Goal: Task Accomplishment & Management: Manage account settings

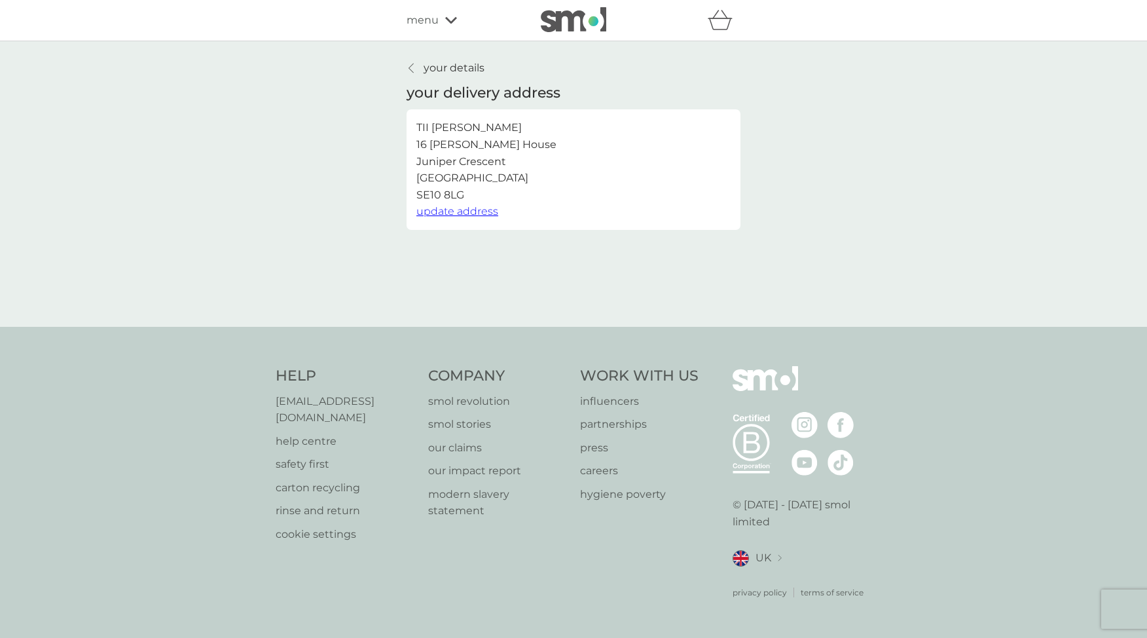
click at [429, 19] on span "menu" at bounding box center [422, 20] width 32 height 17
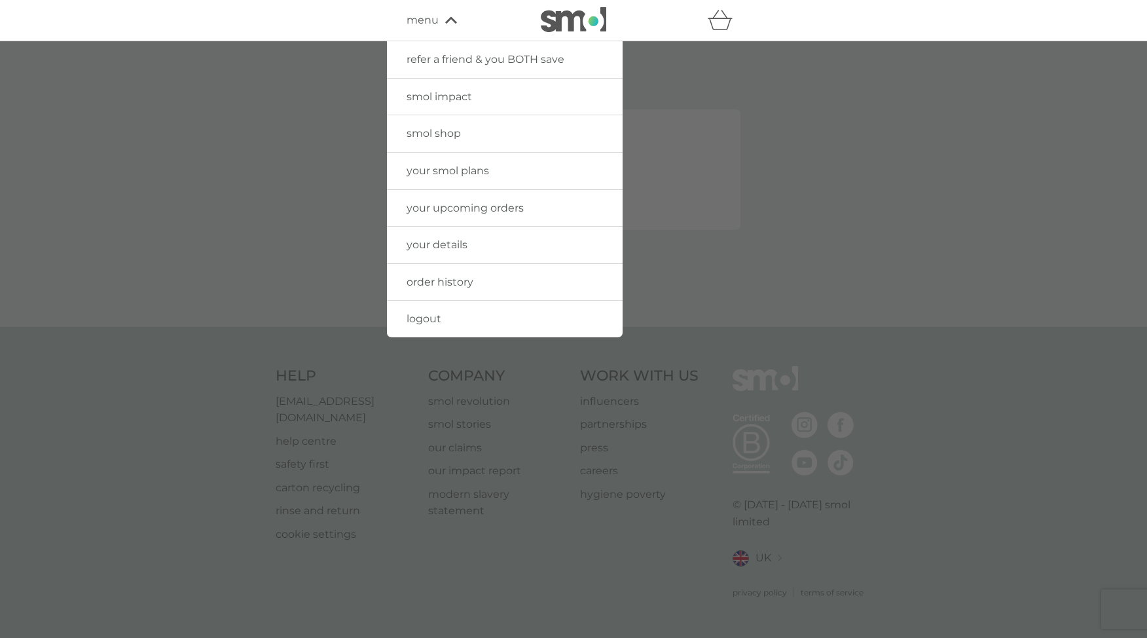
click at [429, 19] on span "menu" at bounding box center [422, 20] width 32 height 17
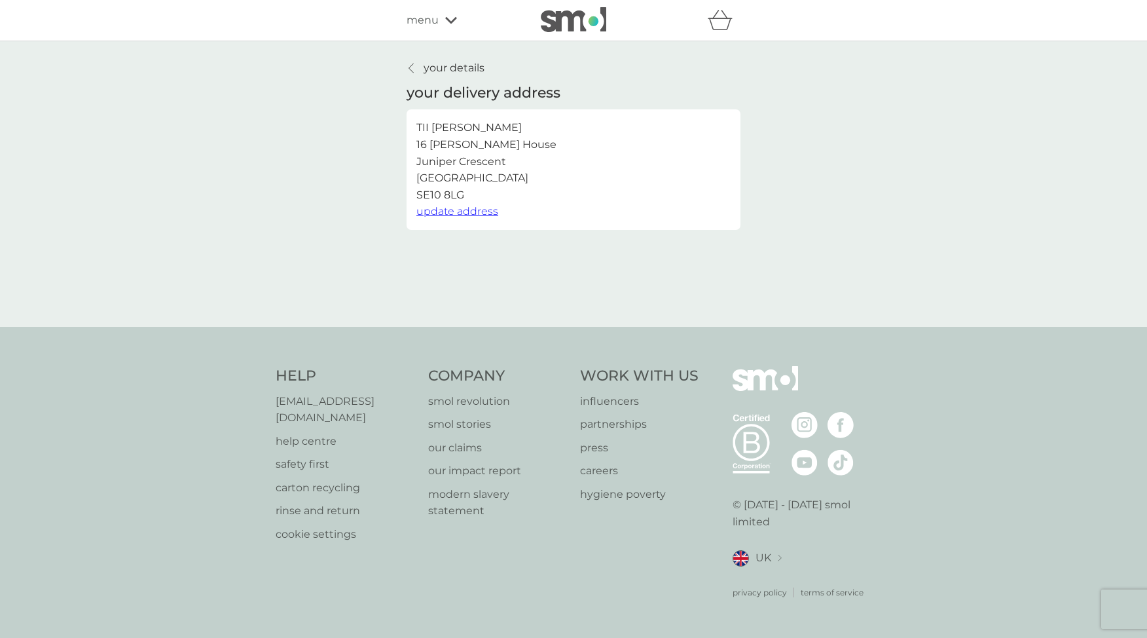
click at [439, 69] on p "your details" at bounding box center [453, 68] width 61 height 17
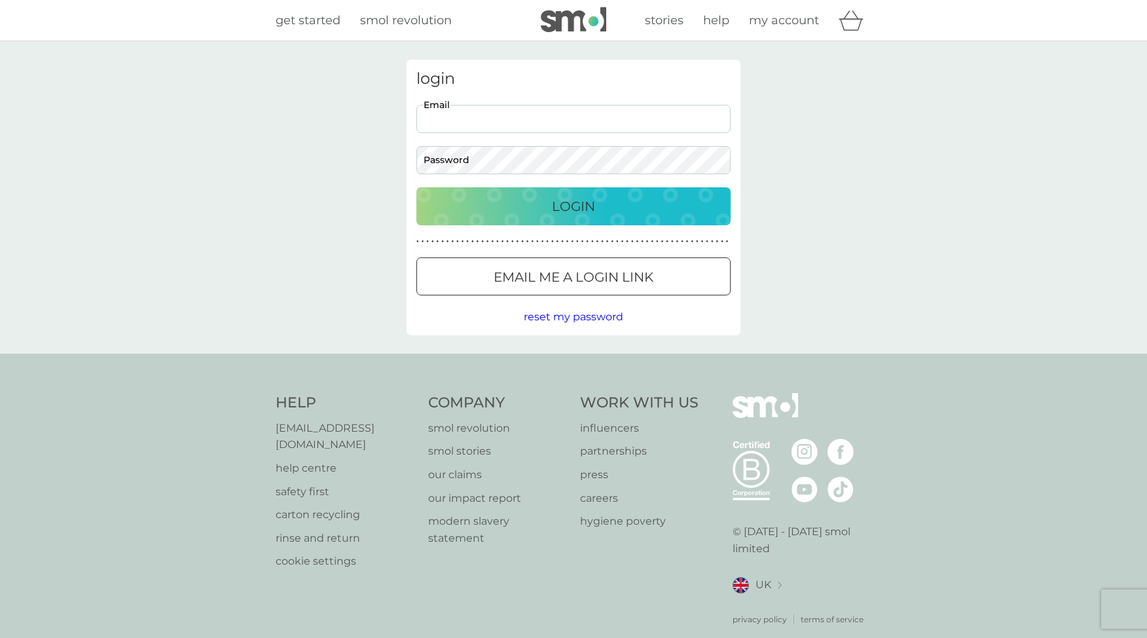
click at [471, 122] on input "Email" at bounding box center [573, 119] width 314 height 28
type input "[EMAIL_ADDRESS][PERSON_NAME][DOMAIN_NAME]"
click at [476, 215] on div "Login" at bounding box center [573, 206] width 288 height 21
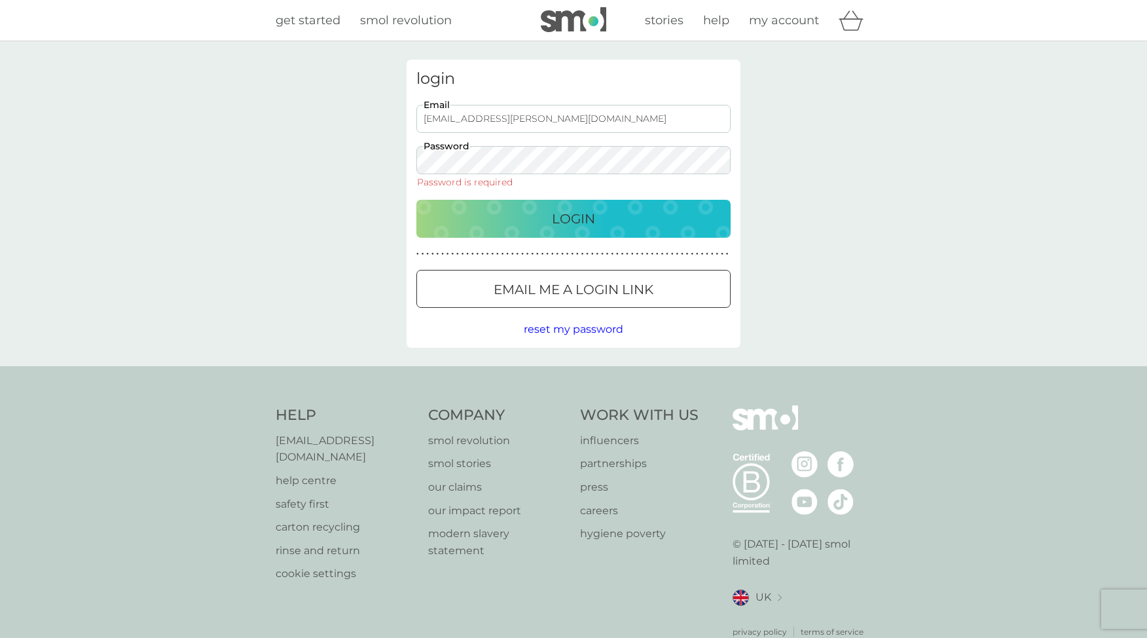
click at [535, 331] on span "reset my password" at bounding box center [573, 329] width 99 height 12
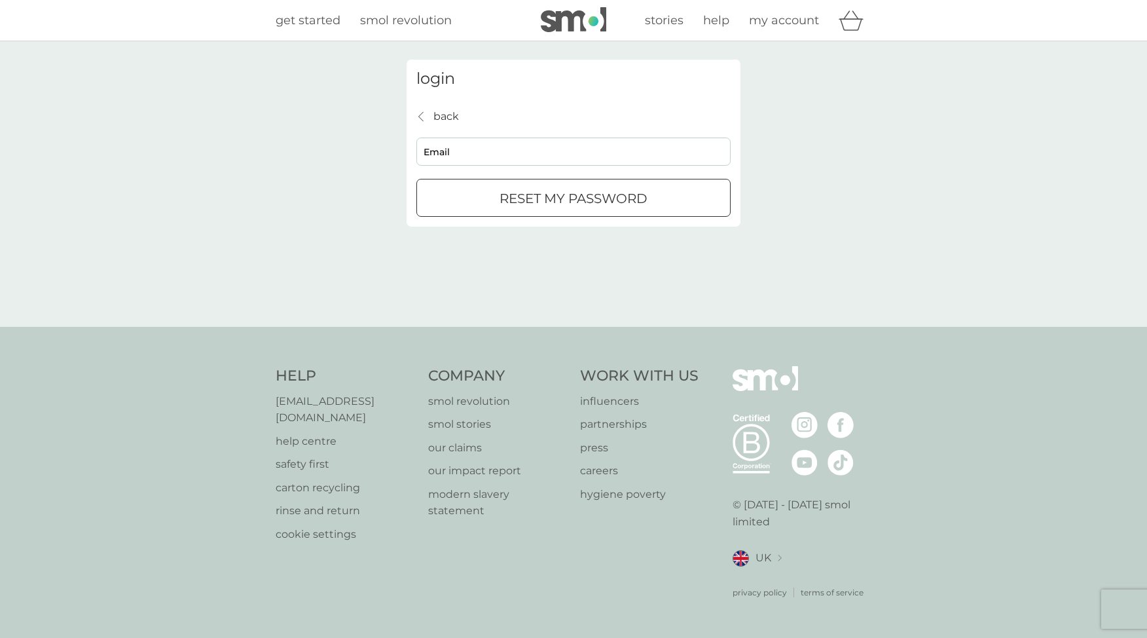
click at [488, 156] on input "Email" at bounding box center [573, 151] width 314 height 28
type input "[EMAIL_ADDRESS][PERSON_NAME][DOMAIN_NAME]"
click at [499, 202] on p "reset my password" at bounding box center [573, 198] width 148 height 21
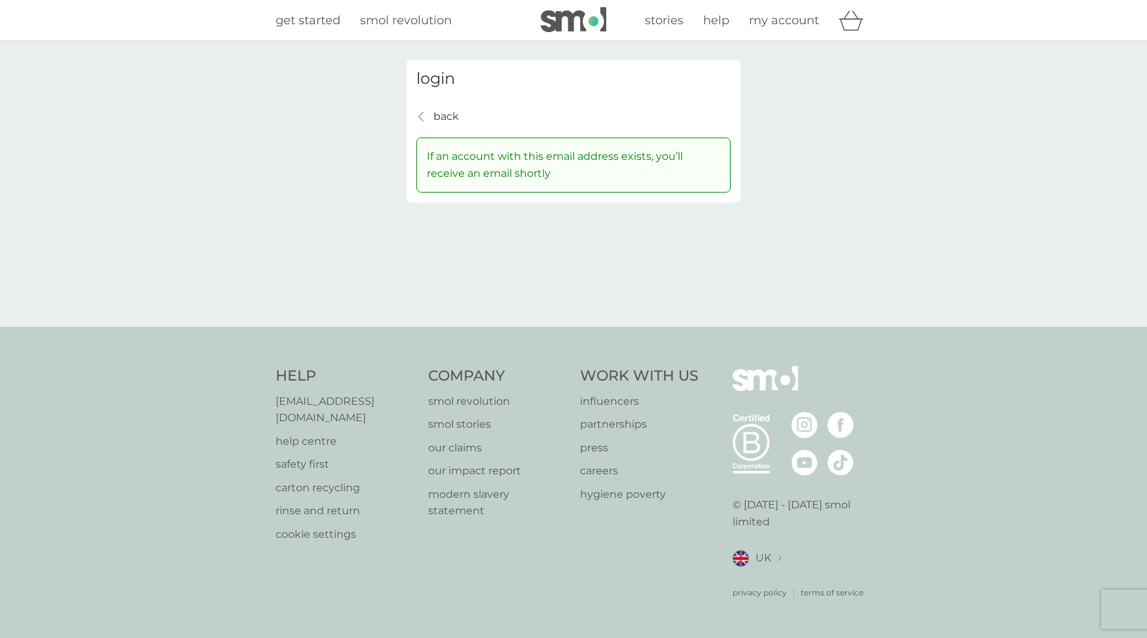
click at [454, 114] on p "back" at bounding box center [446, 116] width 26 height 17
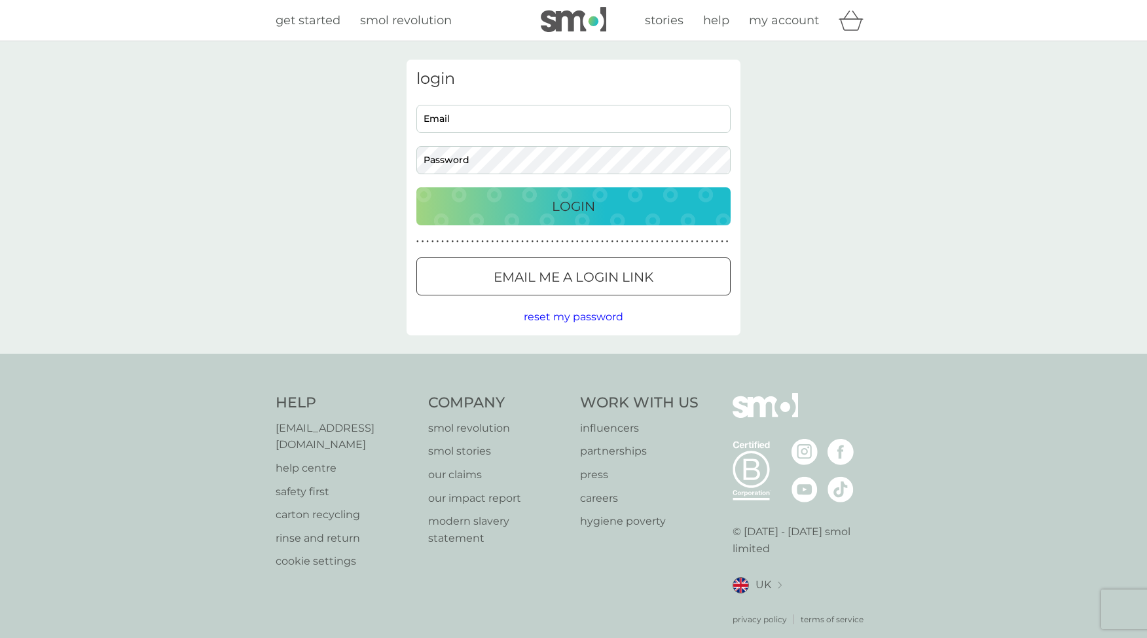
type input "[EMAIL_ADDRESS][PERSON_NAME][DOMAIN_NAME]"
click at [577, 217] on button "Login" at bounding box center [573, 206] width 314 height 38
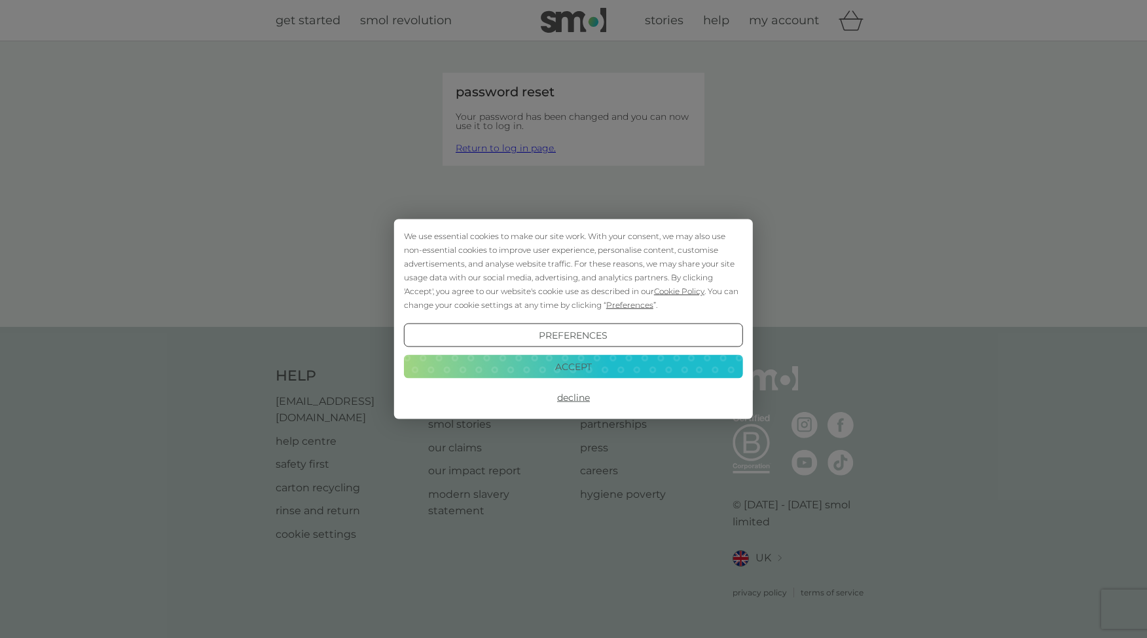
click at [579, 401] on button "Decline" at bounding box center [573, 398] width 339 height 24
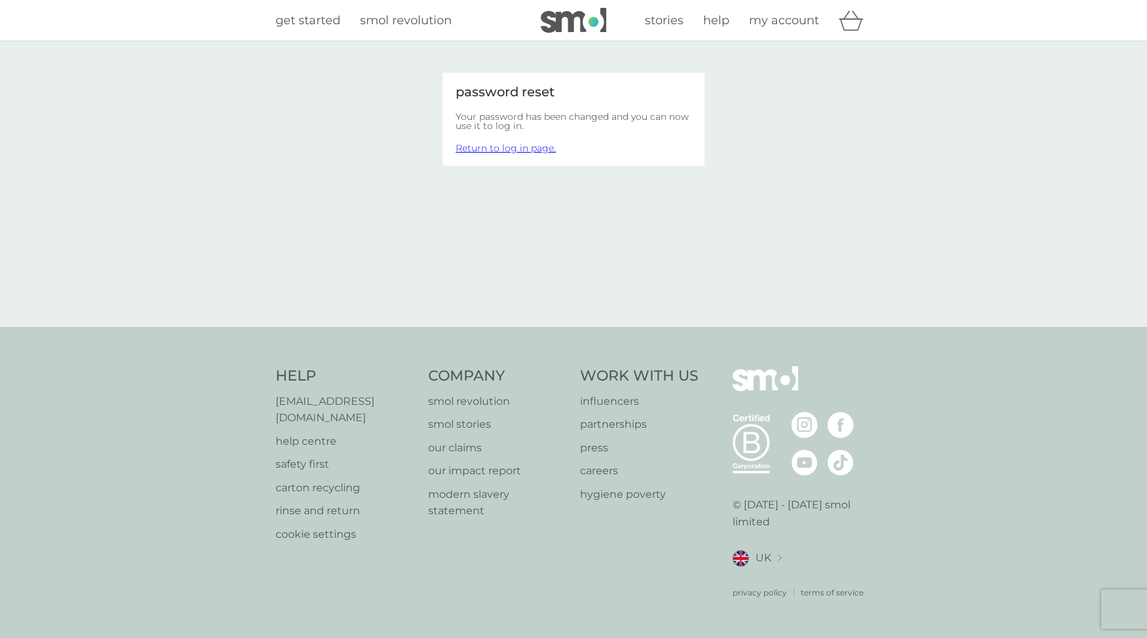
click at [510, 149] on body "Preferences Decline Accept get started smol revolution stories help my account …" at bounding box center [573, 319] width 1147 height 638
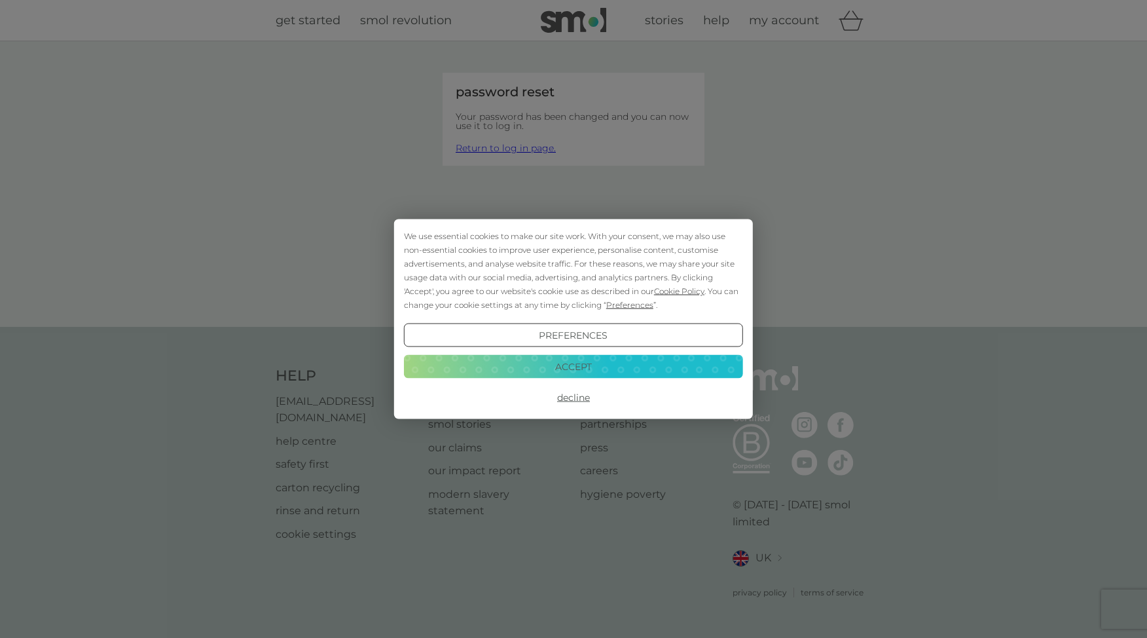
click at [533, 367] on button "Accept" at bounding box center [573, 366] width 339 height 24
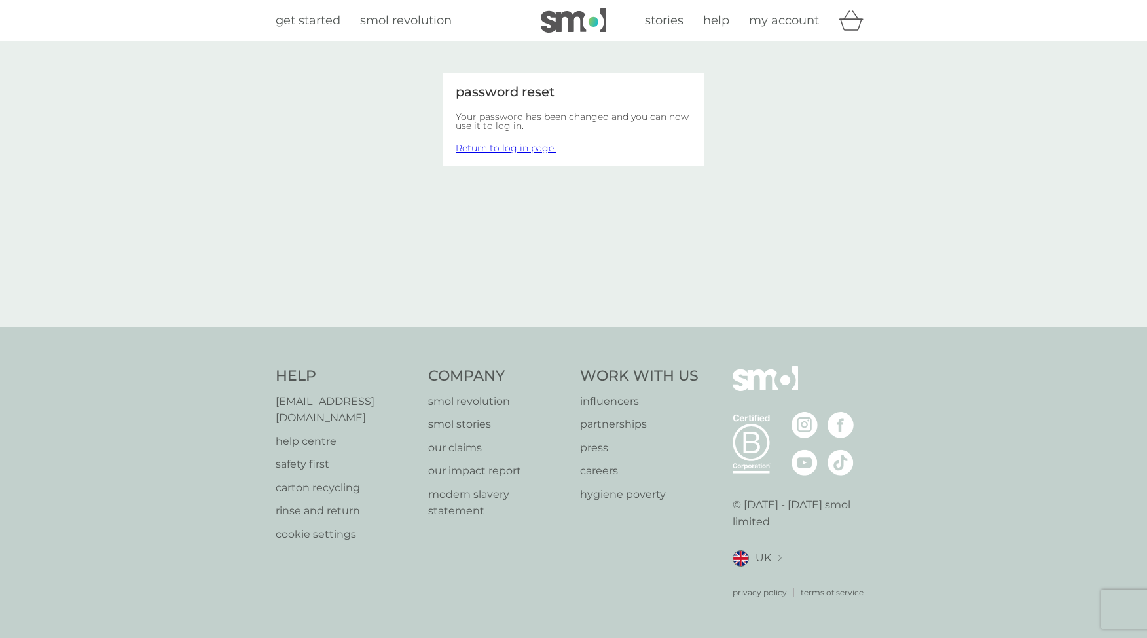
click at [518, 148] on link "Return to log in page." at bounding box center [506, 148] width 100 height 12
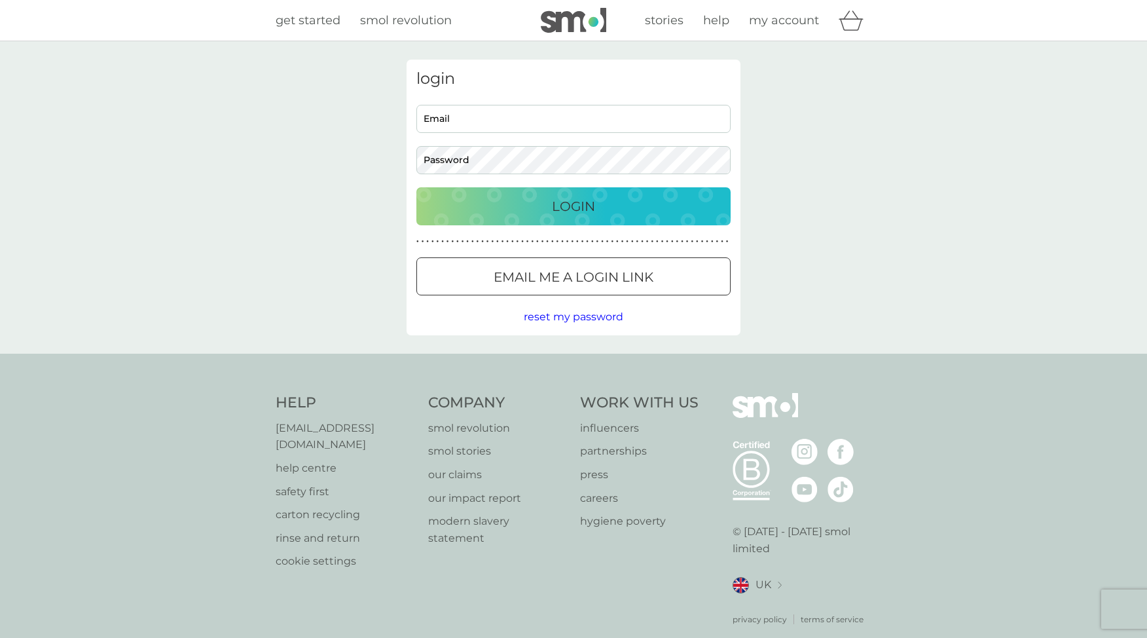
click at [516, 111] on input "Email" at bounding box center [573, 119] width 314 height 28
type input "[EMAIL_ADDRESS][PERSON_NAME][DOMAIN_NAME]"
click at [545, 207] on div "Login" at bounding box center [573, 206] width 288 height 21
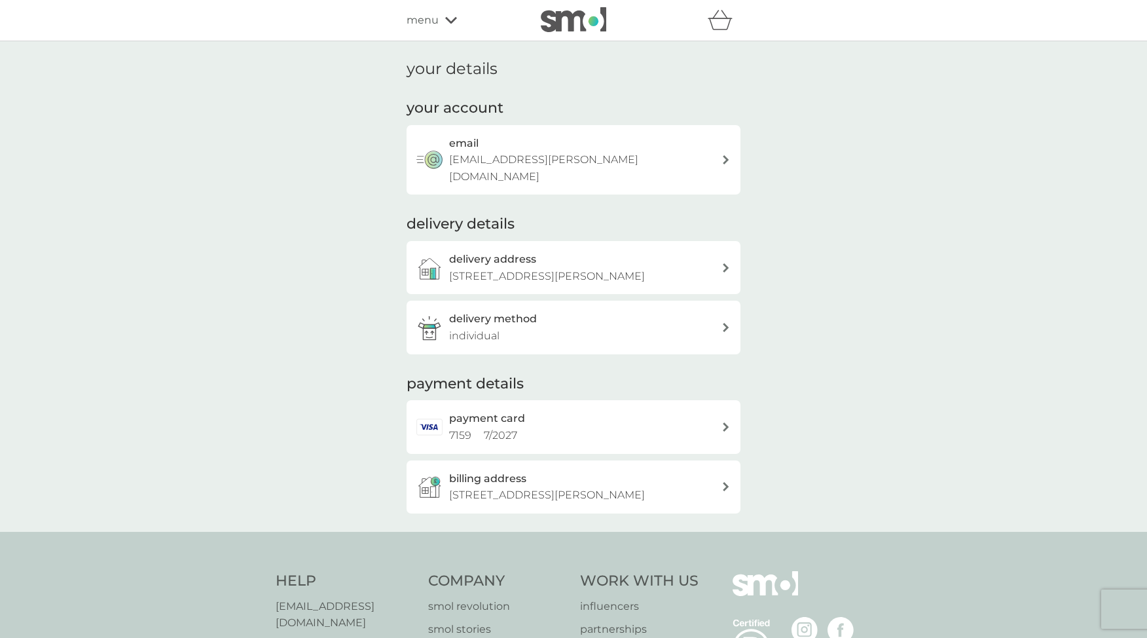
click at [550, 332] on div "delivery method individual" at bounding box center [585, 326] width 272 height 33
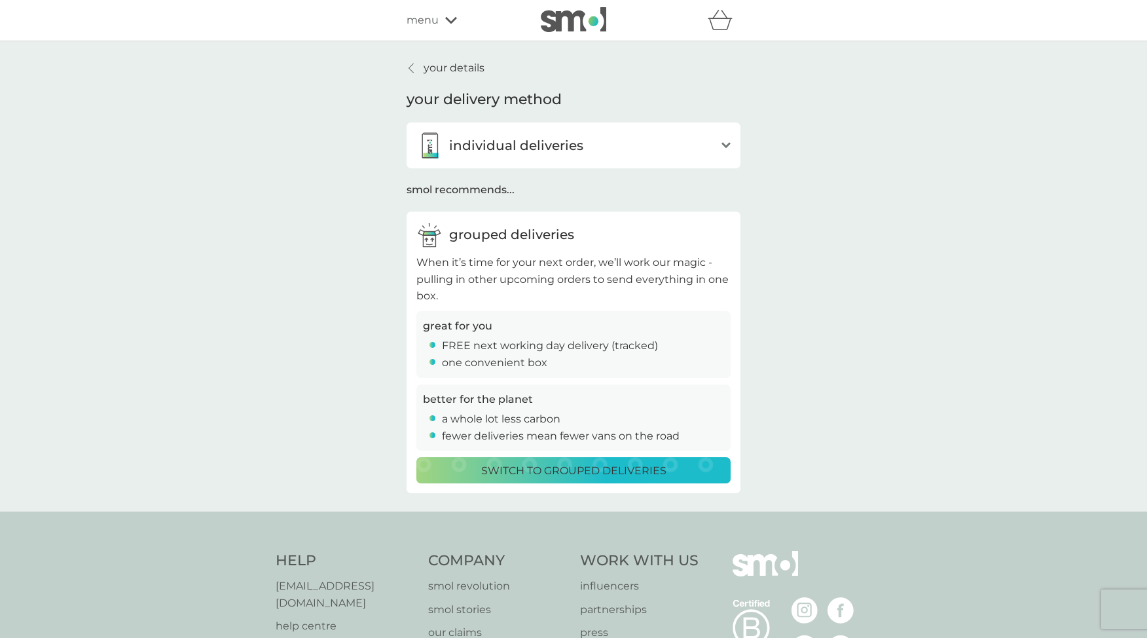
click at [704, 145] on div "individual deliveries" at bounding box center [565, 145] width 298 height 26
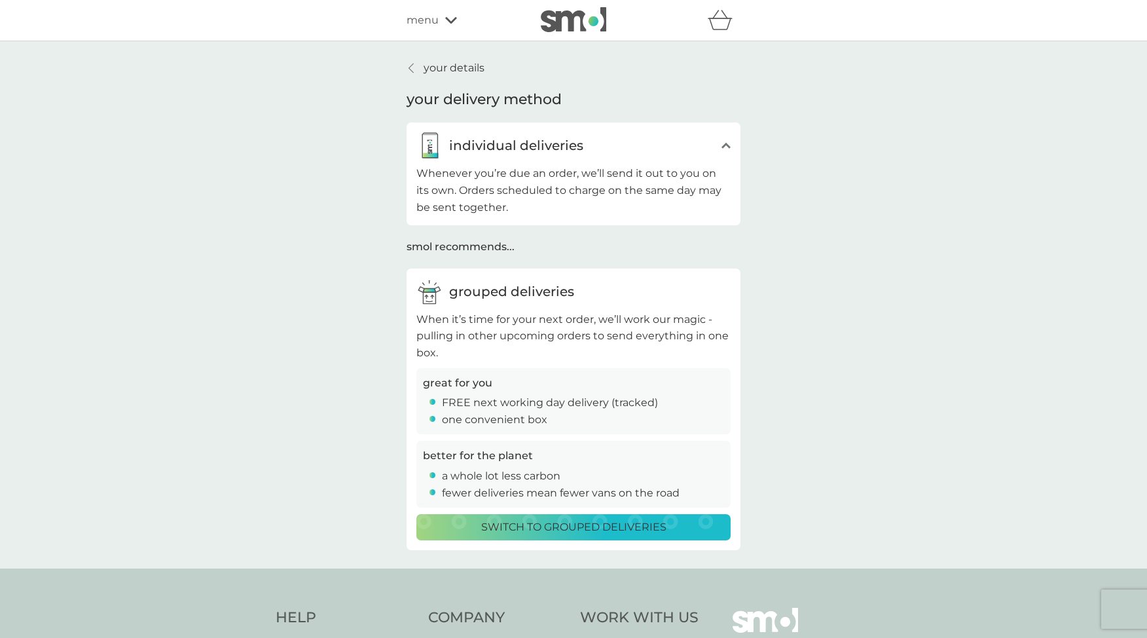
click at [704, 145] on div "individual deliveries" at bounding box center [565, 145] width 298 height 26
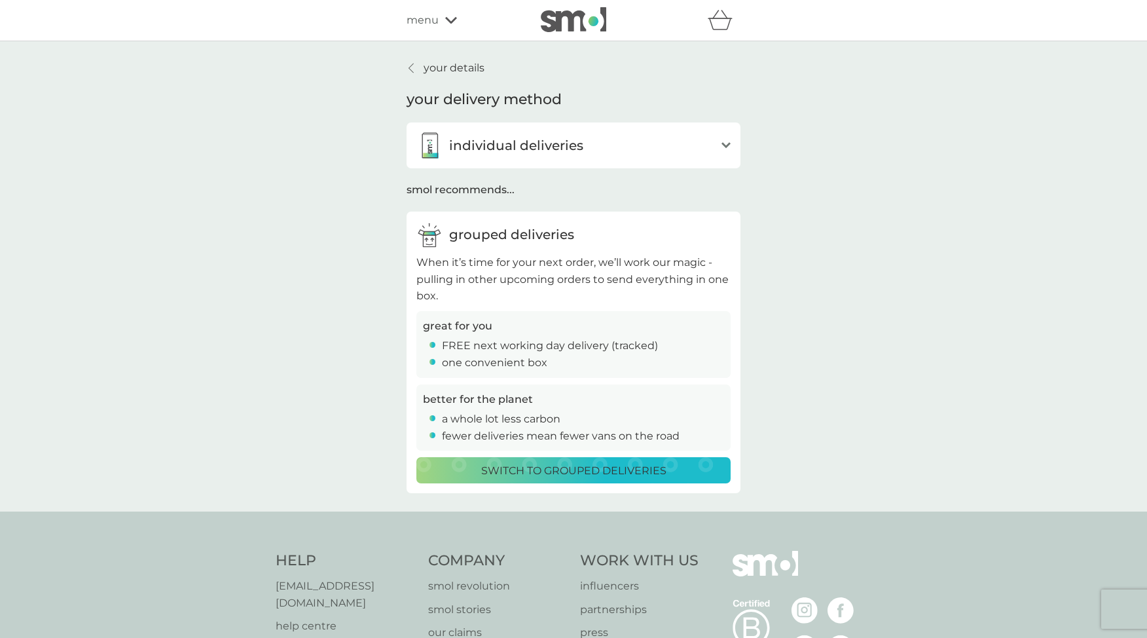
click at [459, 63] on p "your details" at bounding box center [453, 68] width 61 height 17
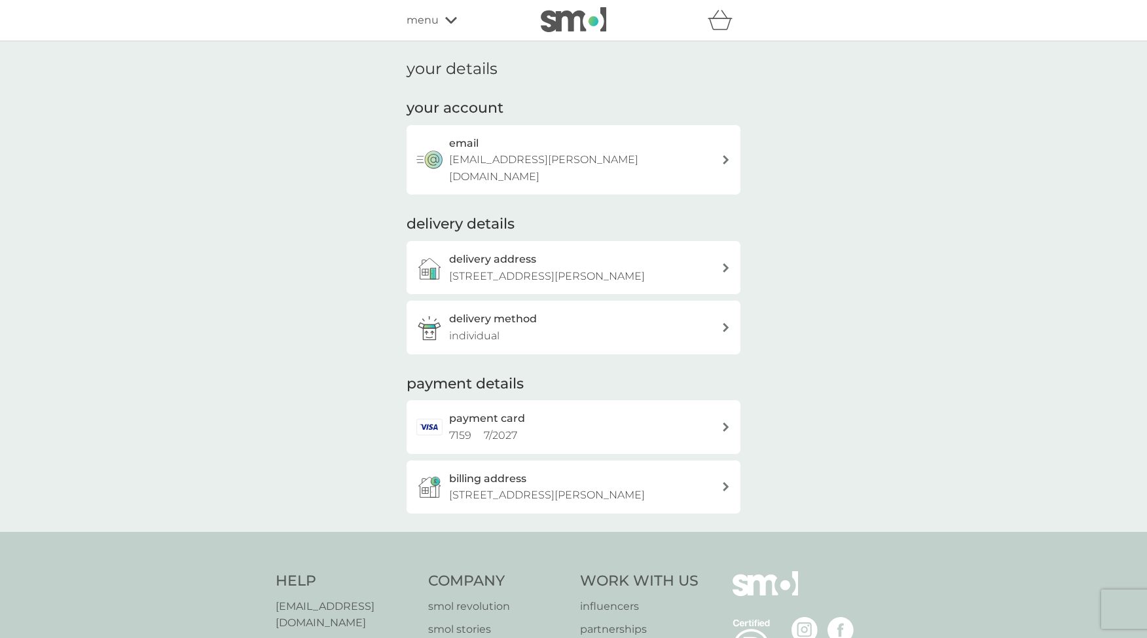
click at [567, 16] on img at bounding box center [573, 19] width 65 height 25
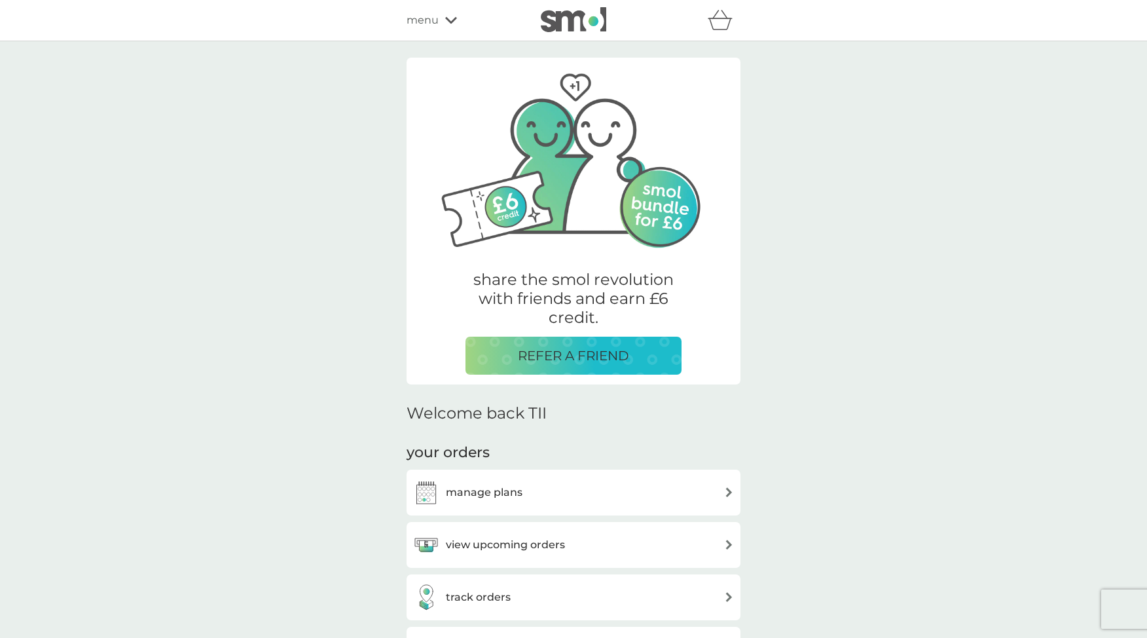
click at [591, 494] on div "manage plans" at bounding box center [573, 492] width 321 height 26
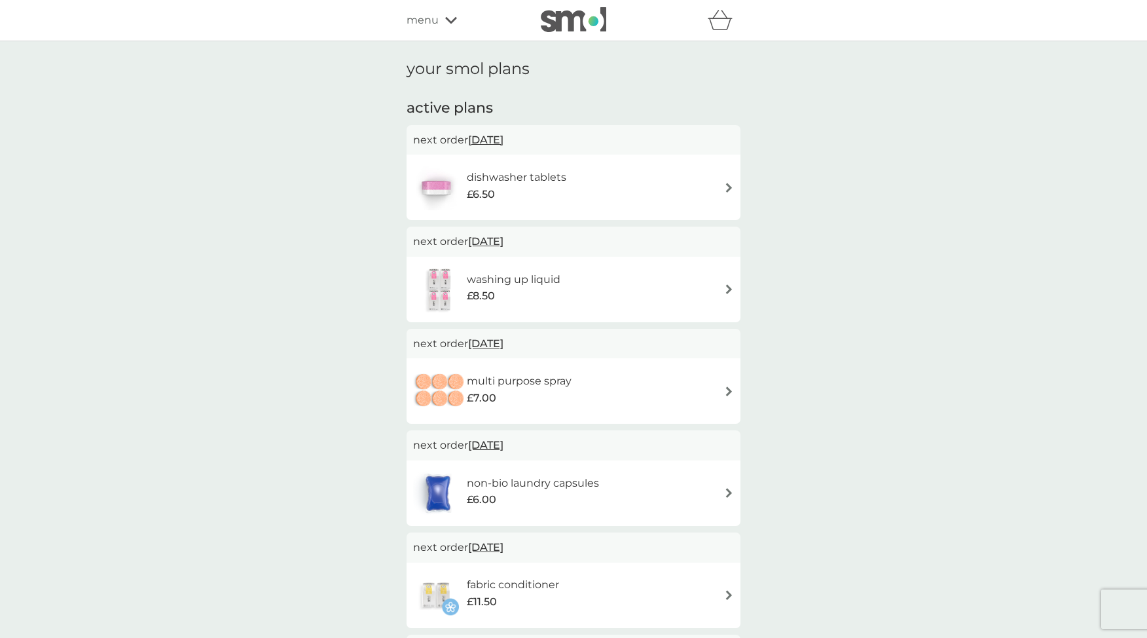
click at [503, 141] on span "19 Sep 2025" at bounding box center [485, 140] width 35 height 26
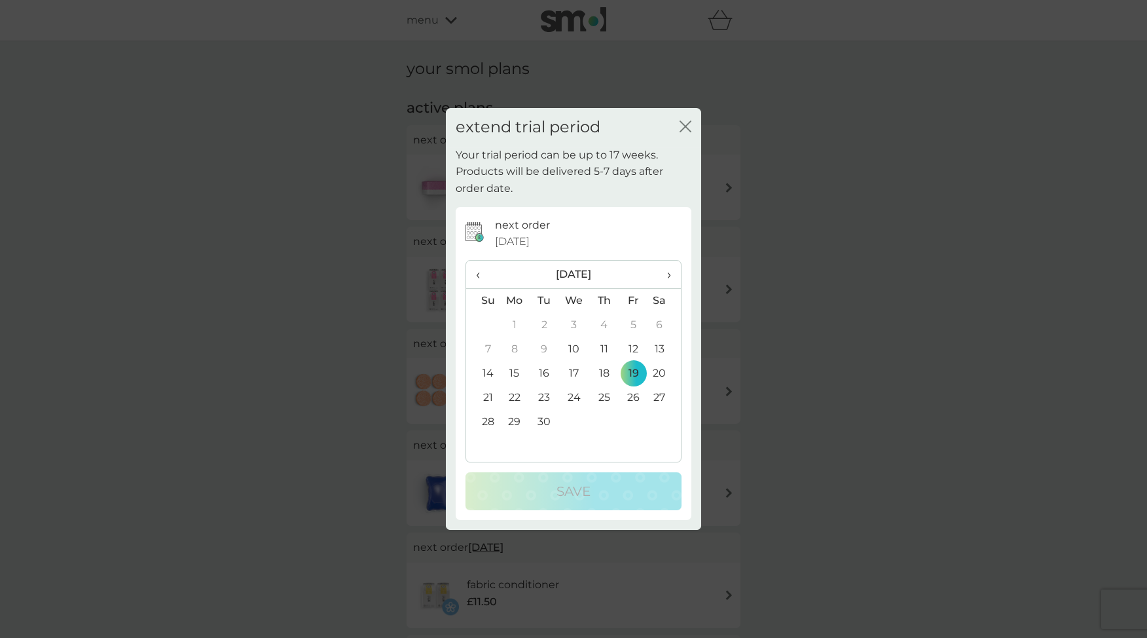
click at [686, 128] on icon "close" at bounding box center [687, 126] width 5 height 10
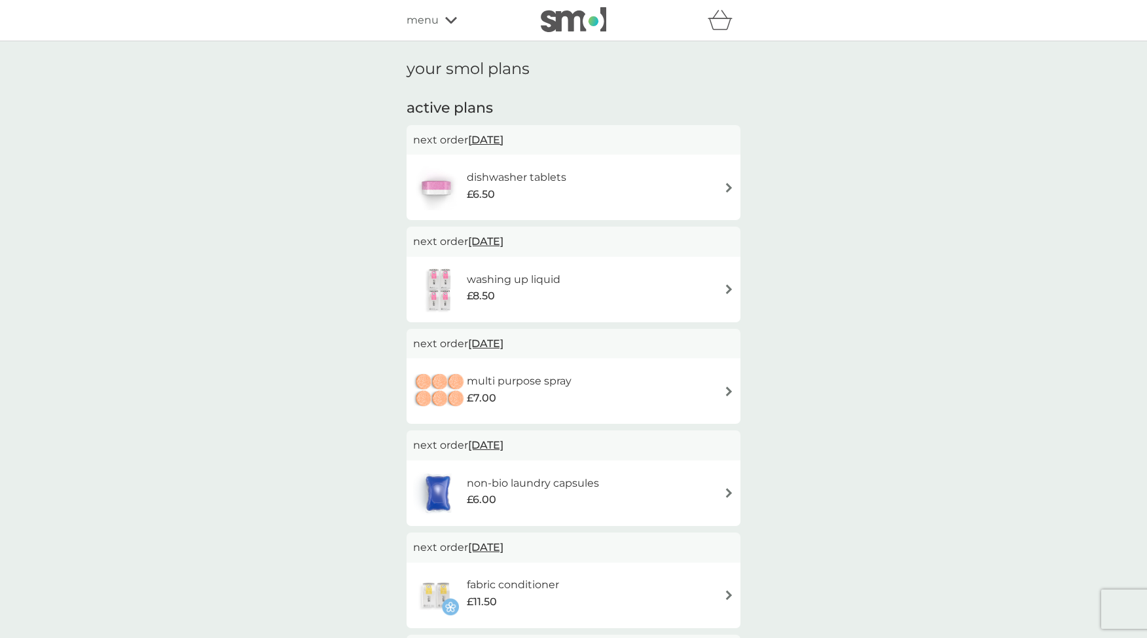
click at [735, 185] on div "dishwasher tablets £6.50" at bounding box center [573, 186] width 334 height 65
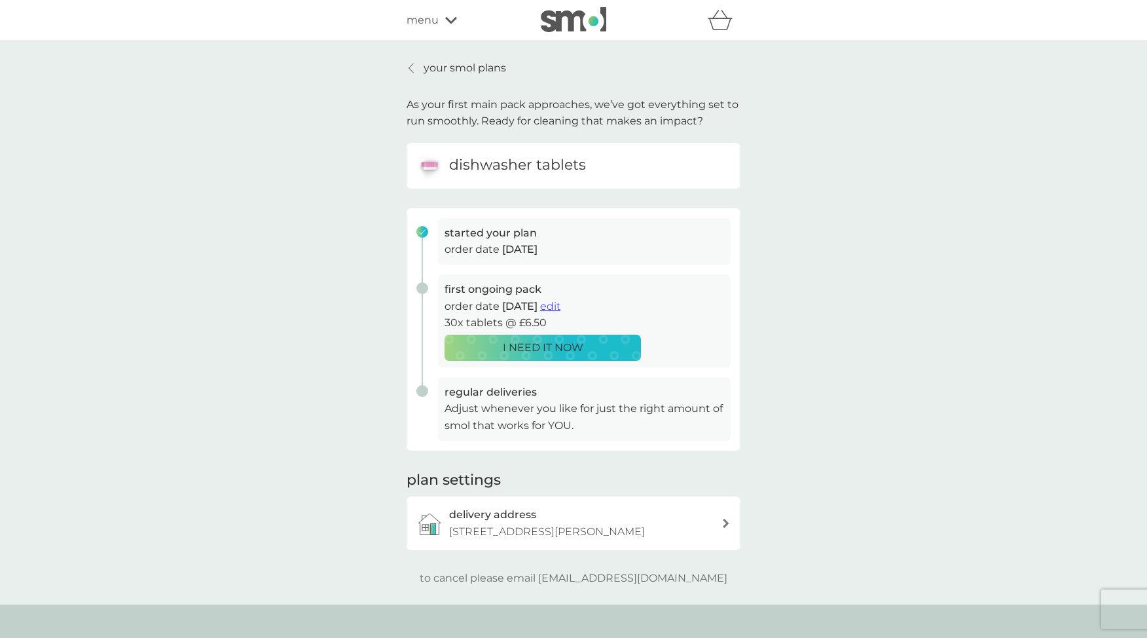
click at [560, 306] on span "edit" at bounding box center [550, 306] width 20 height 12
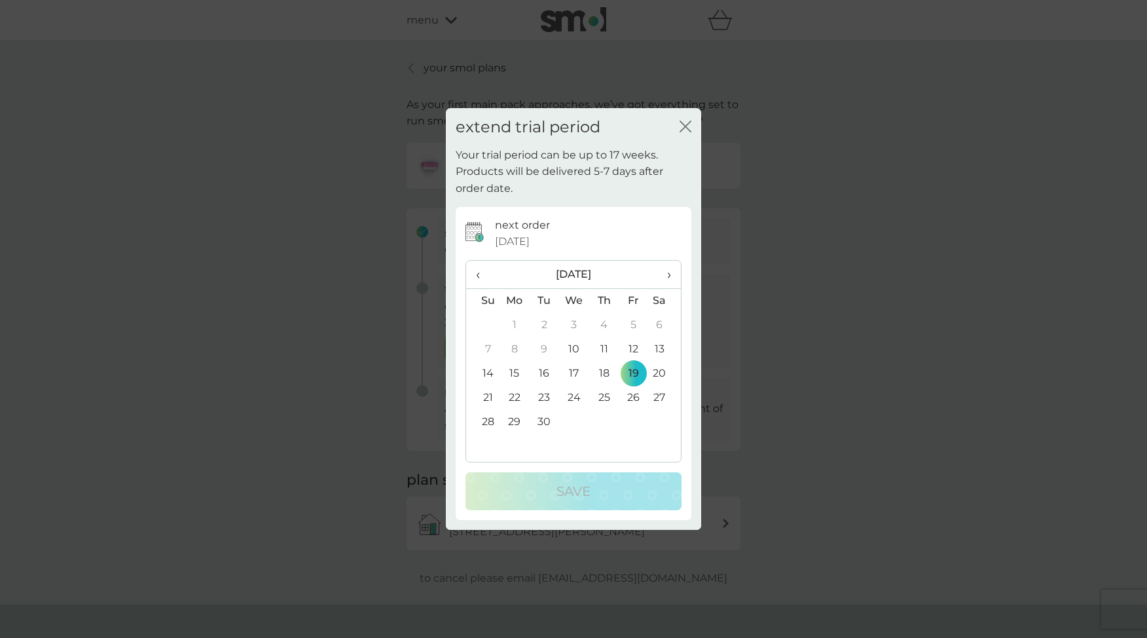
click at [685, 120] on icon "close" at bounding box center [685, 126] width 12 height 12
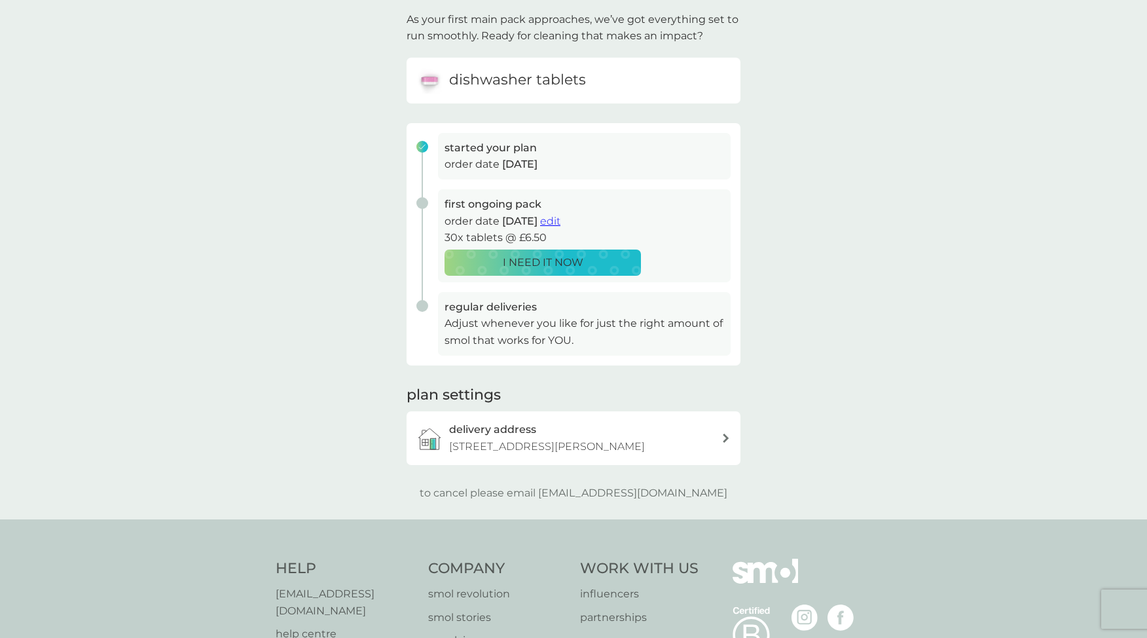
scroll to position [46, 0]
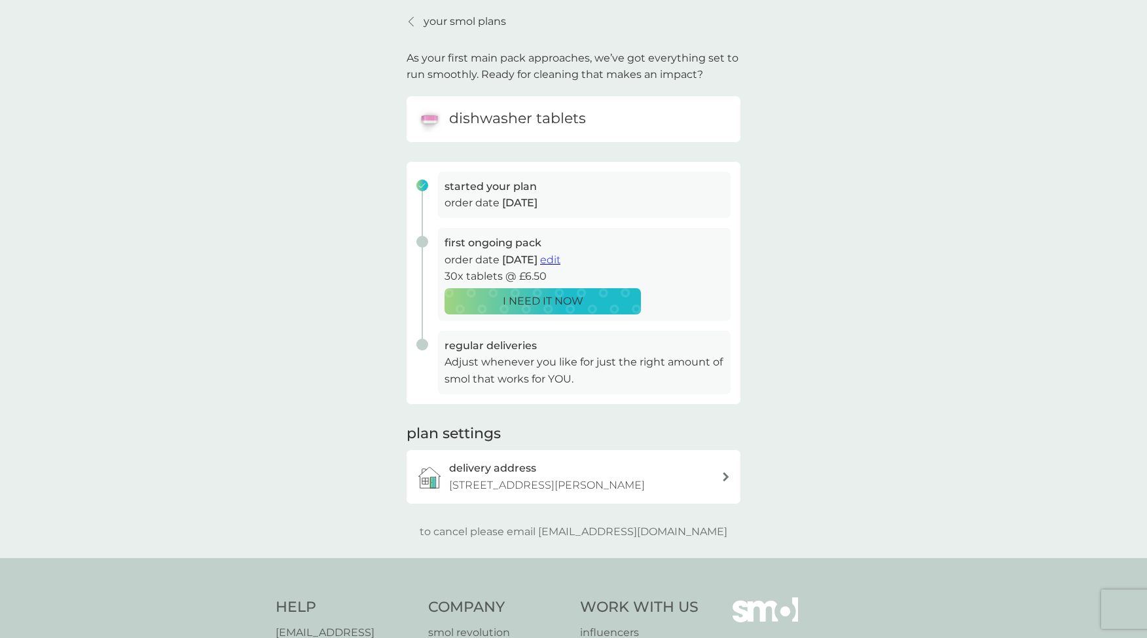
click at [410, 22] on icon at bounding box center [410, 21] width 5 height 10
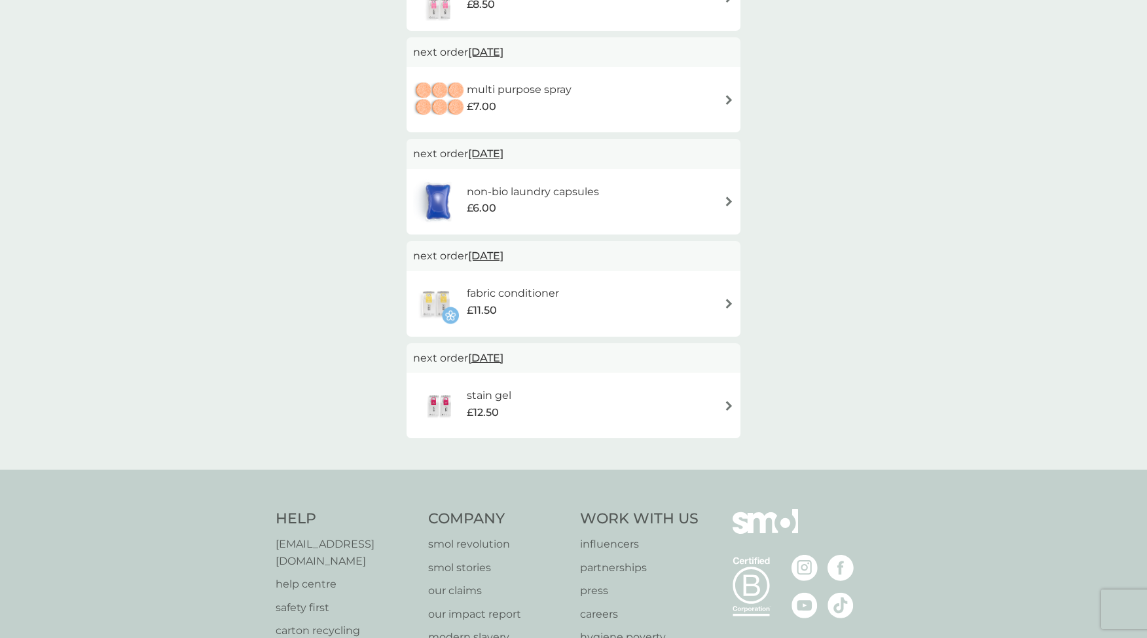
scroll to position [418, 0]
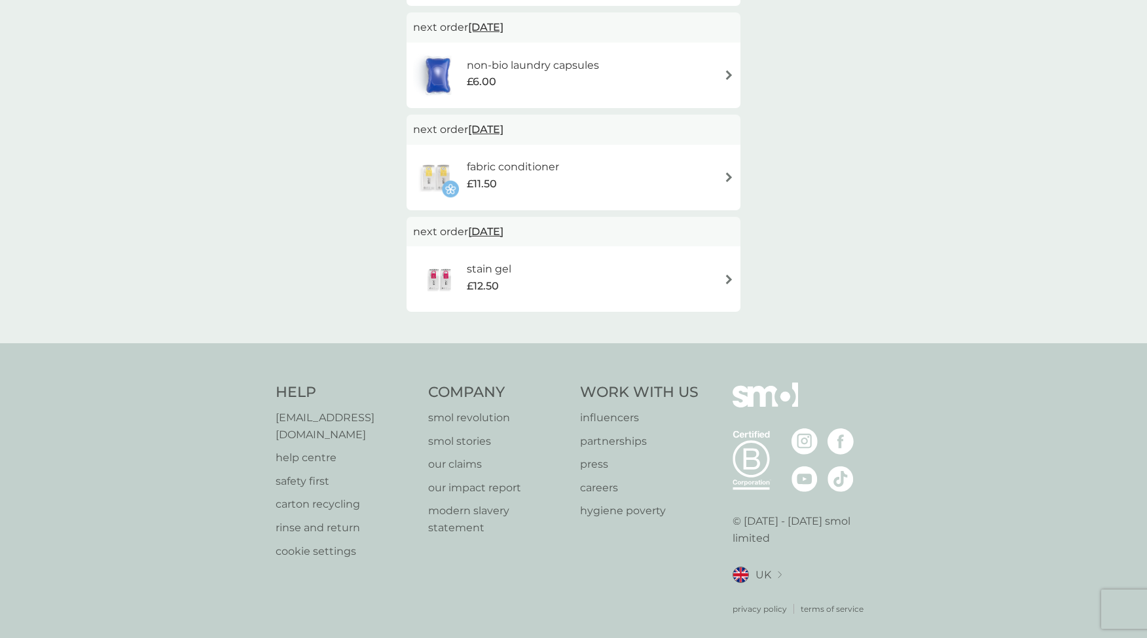
click at [503, 230] on span "7 Nov 2025" at bounding box center [485, 232] width 35 height 26
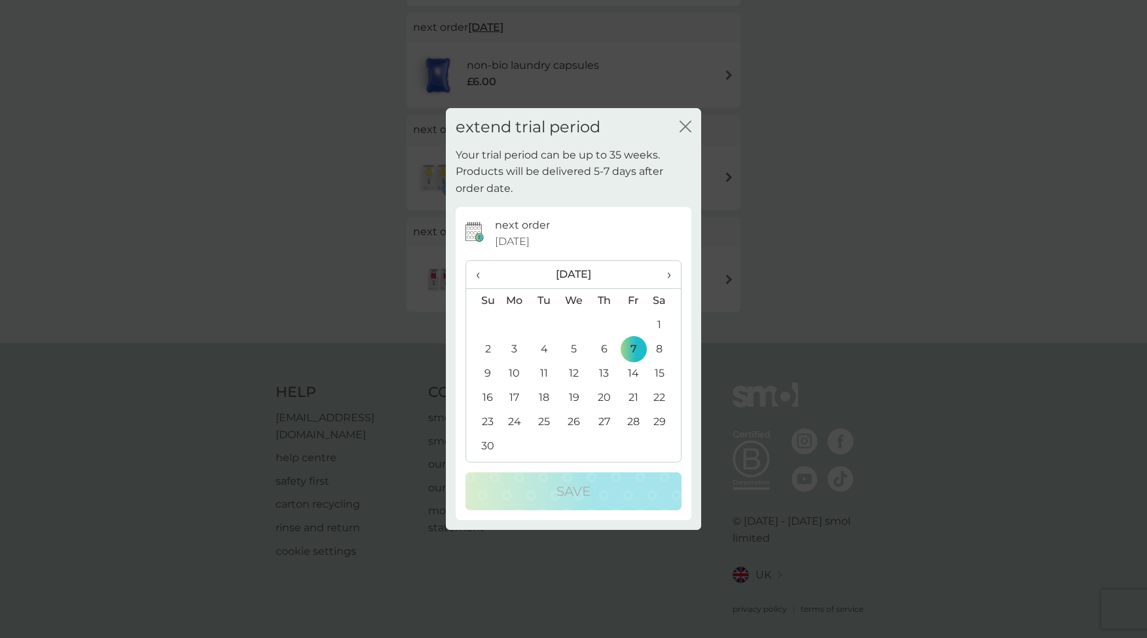
click at [685, 124] on icon "close" at bounding box center [685, 126] width 12 height 12
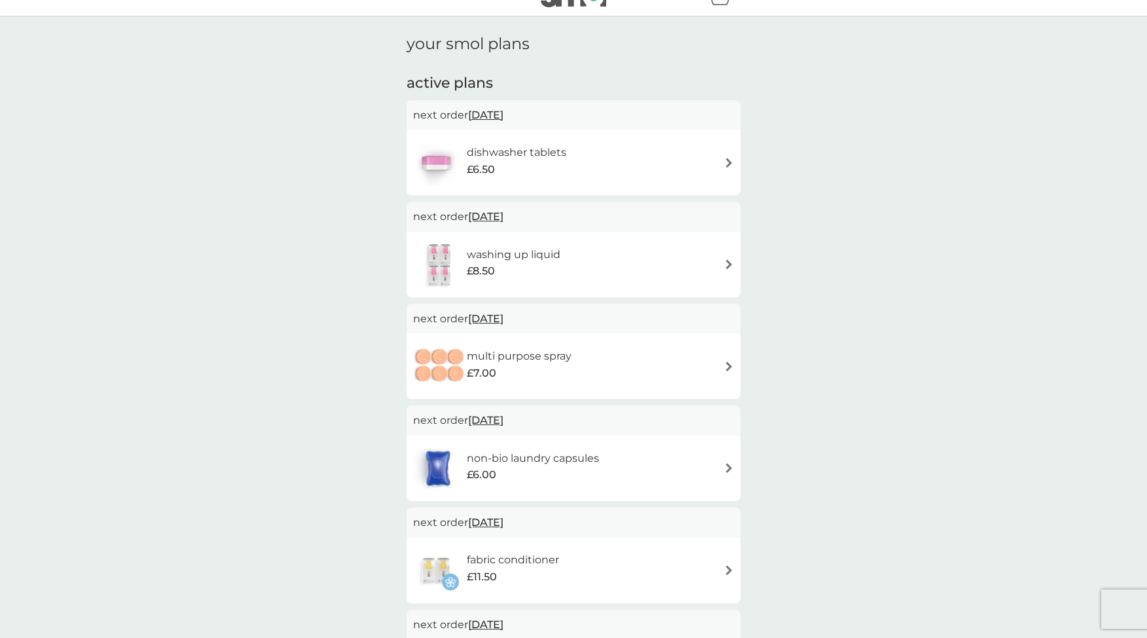
scroll to position [0, 0]
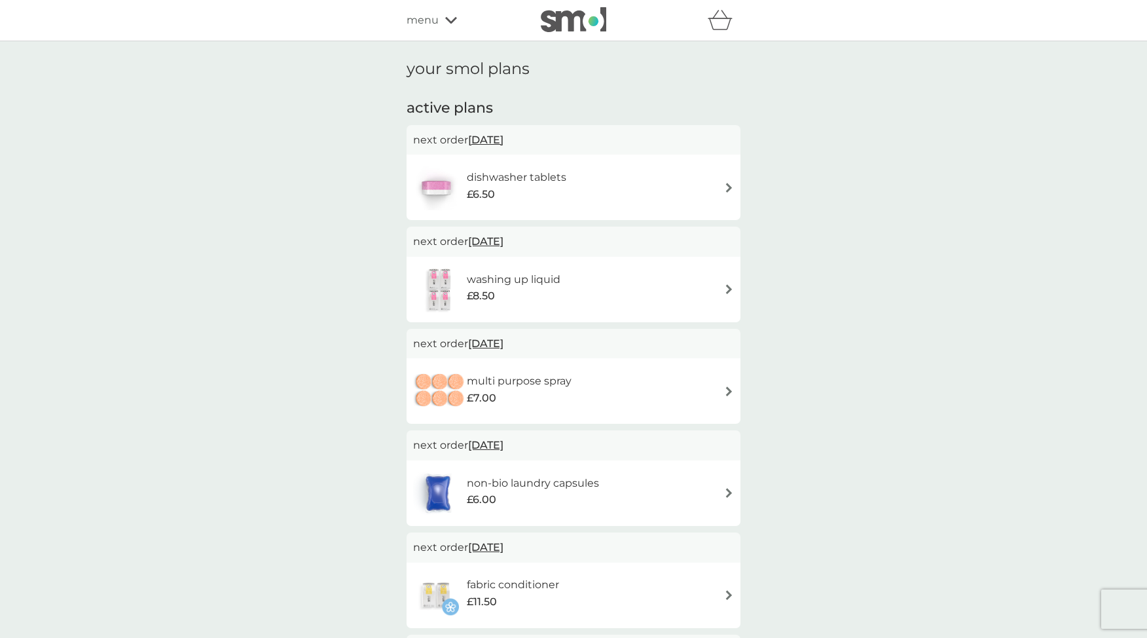
click at [486, 138] on span "19 Sep 2025" at bounding box center [485, 140] width 35 height 26
